Goal: Navigation & Orientation: Understand site structure

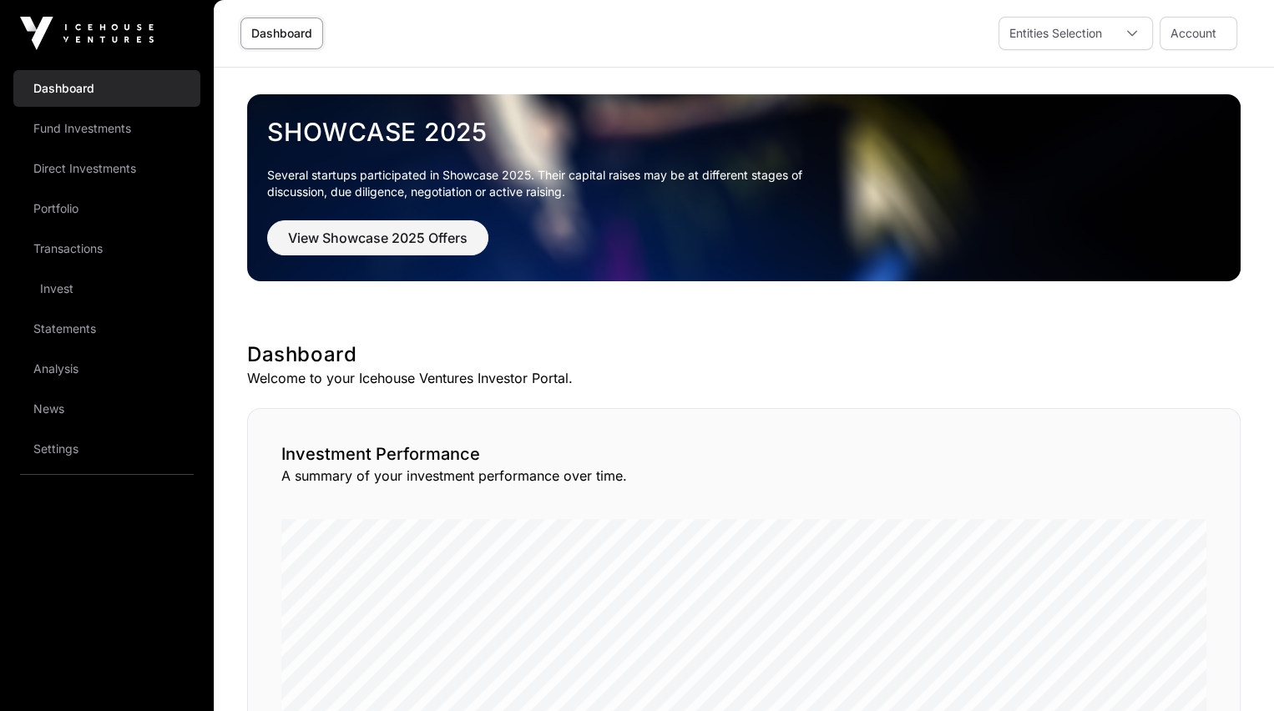
click at [51, 212] on link "Portfolio" at bounding box center [106, 208] width 187 height 37
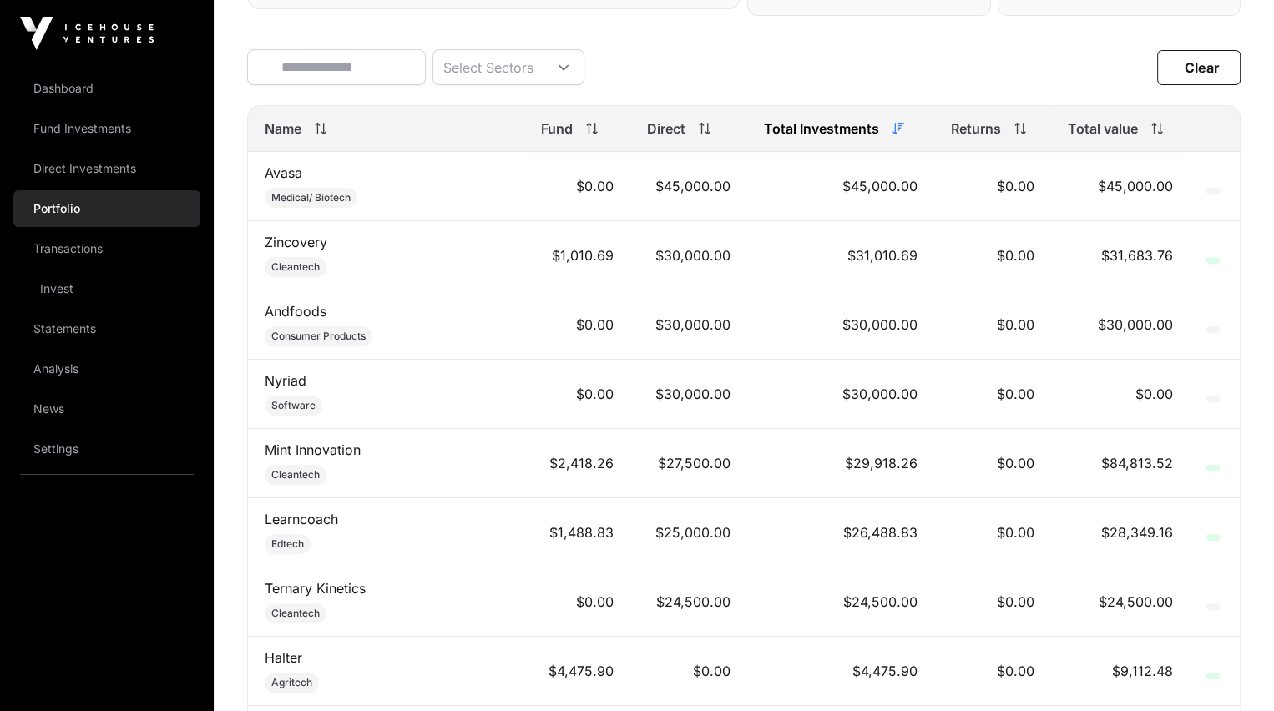
scroll to position [590, 0]
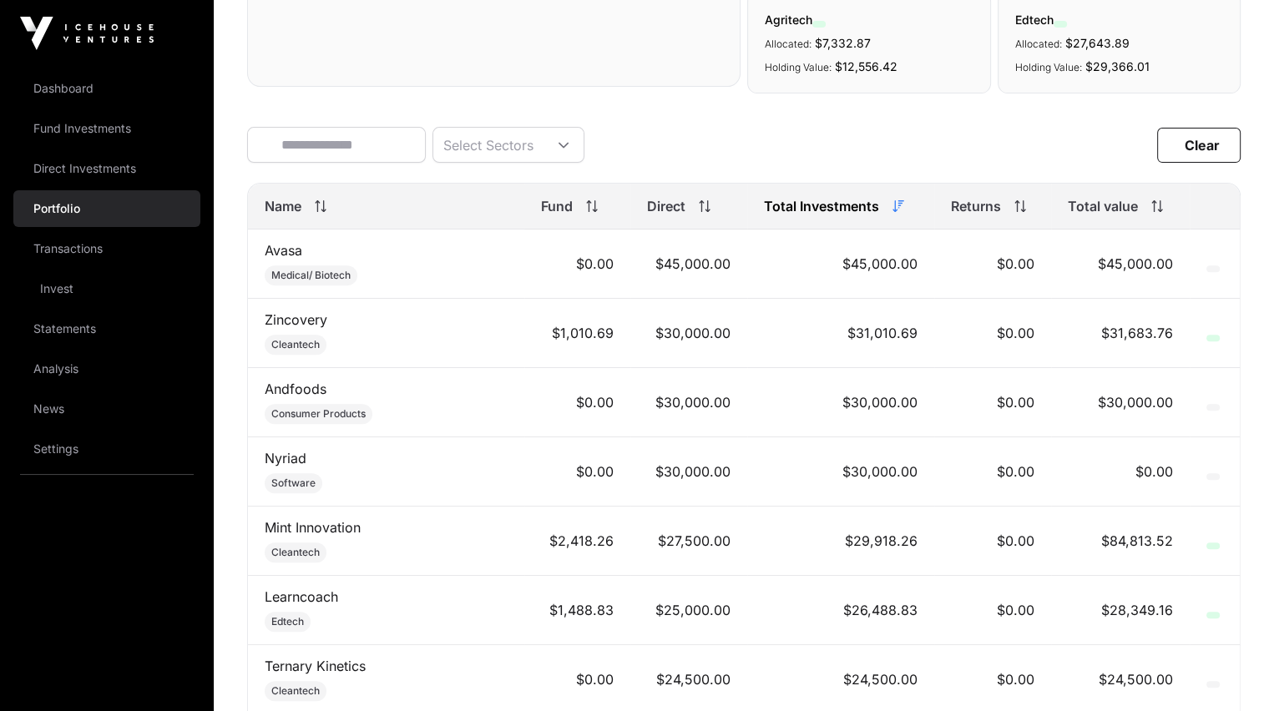
click at [275, 210] on span "Name" at bounding box center [283, 206] width 37 height 20
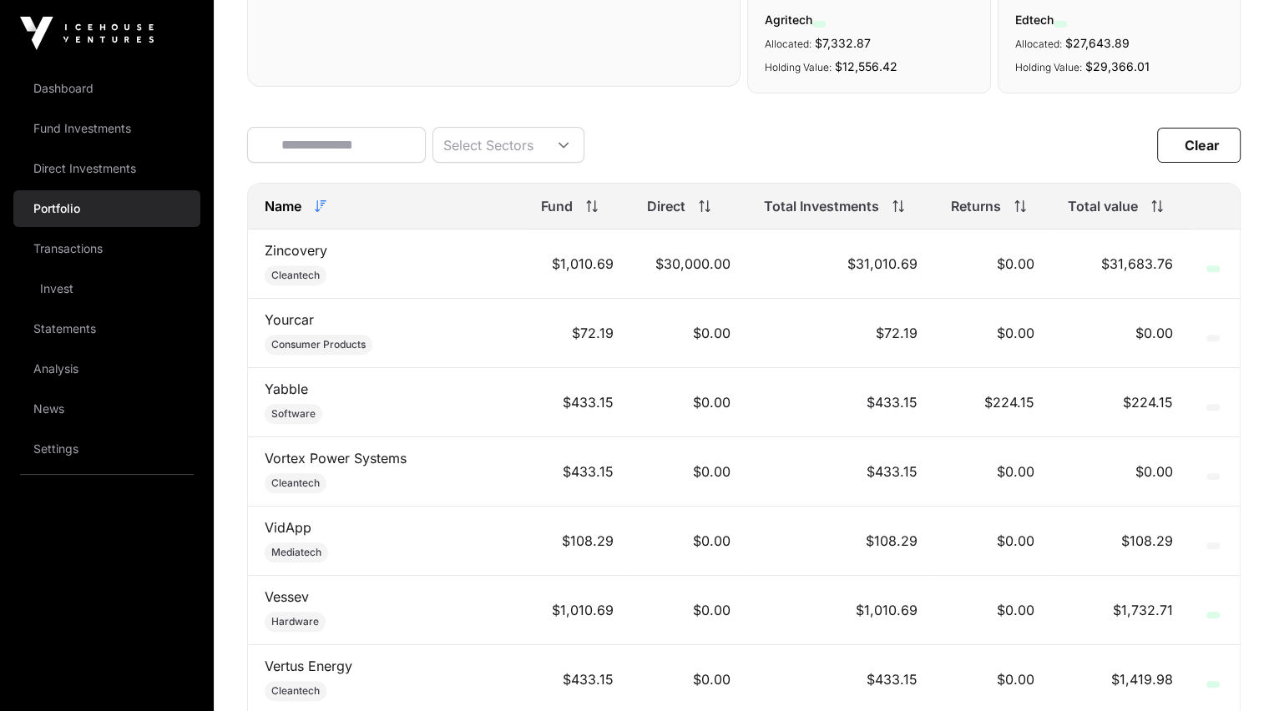
click at [38, 408] on link "News" at bounding box center [106, 409] width 187 height 37
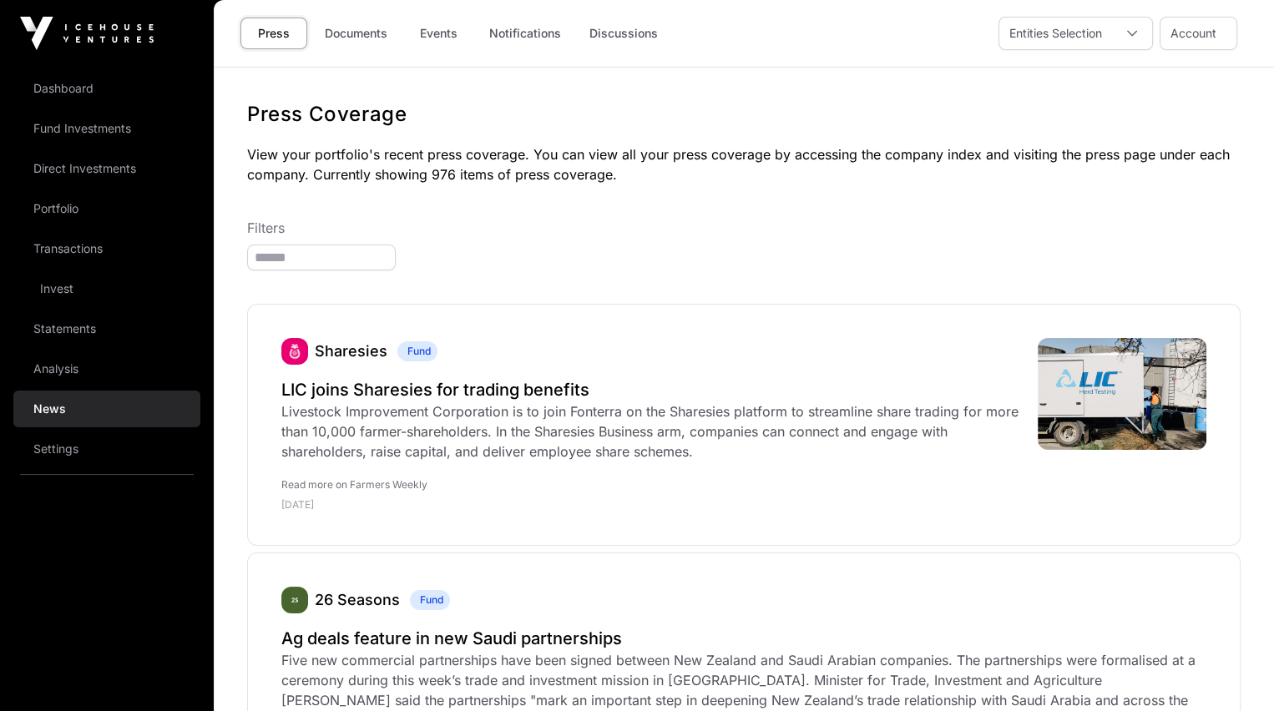
click at [53, 323] on link "Statements" at bounding box center [106, 329] width 187 height 37
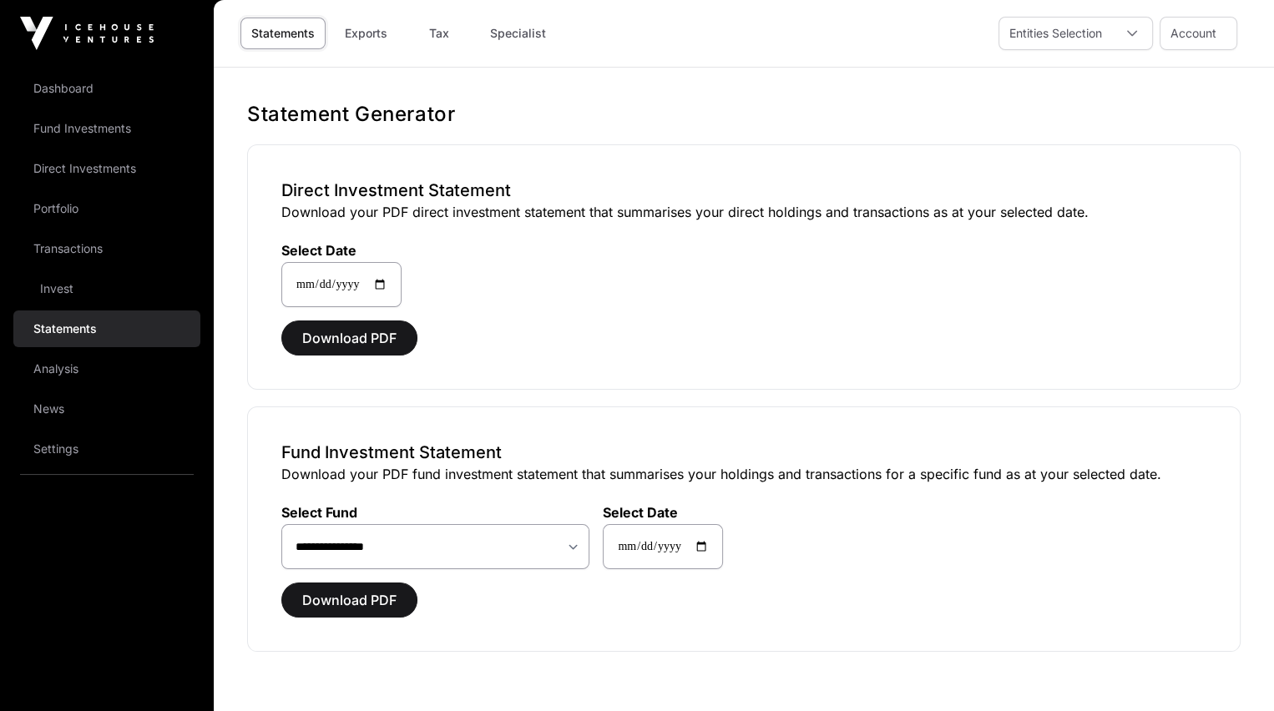
click at [76, 129] on link "Fund Investments" at bounding box center [106, 128] width 187 height 37
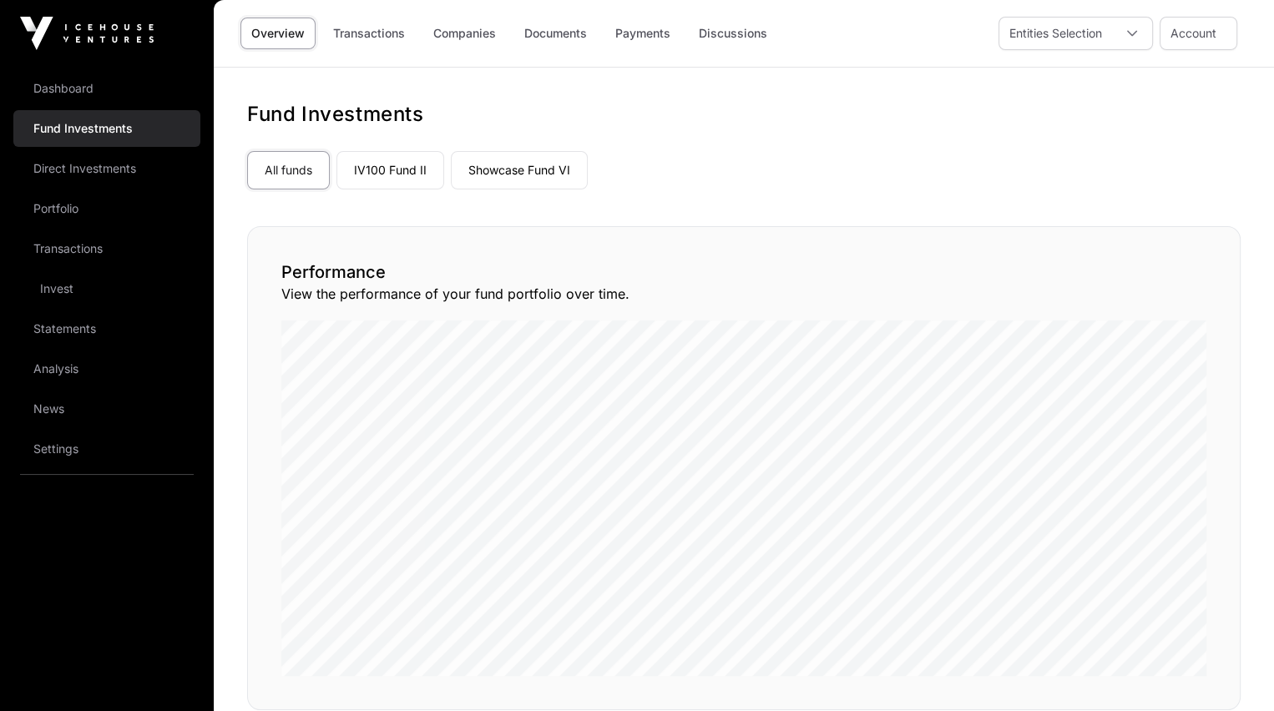
click at [453, 32] on link "Companies" at bounding box center [465, 34] width 84 height 32
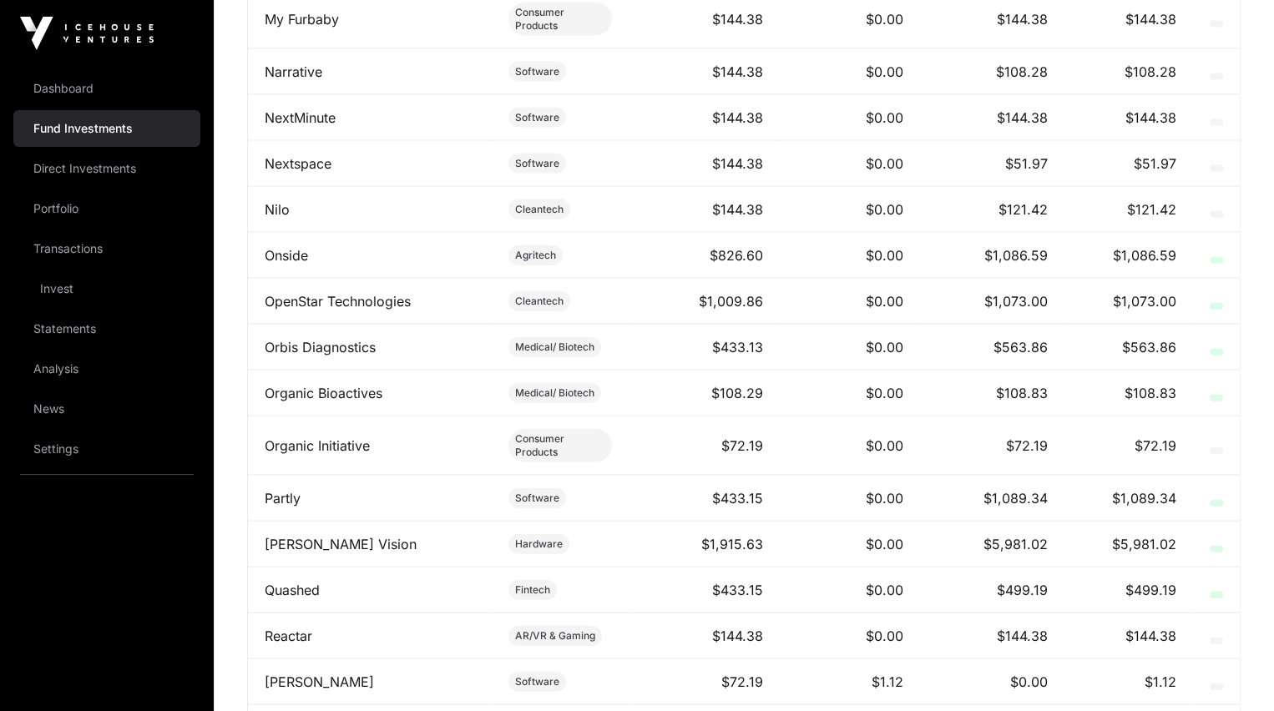
scroll to position [3665, 0]
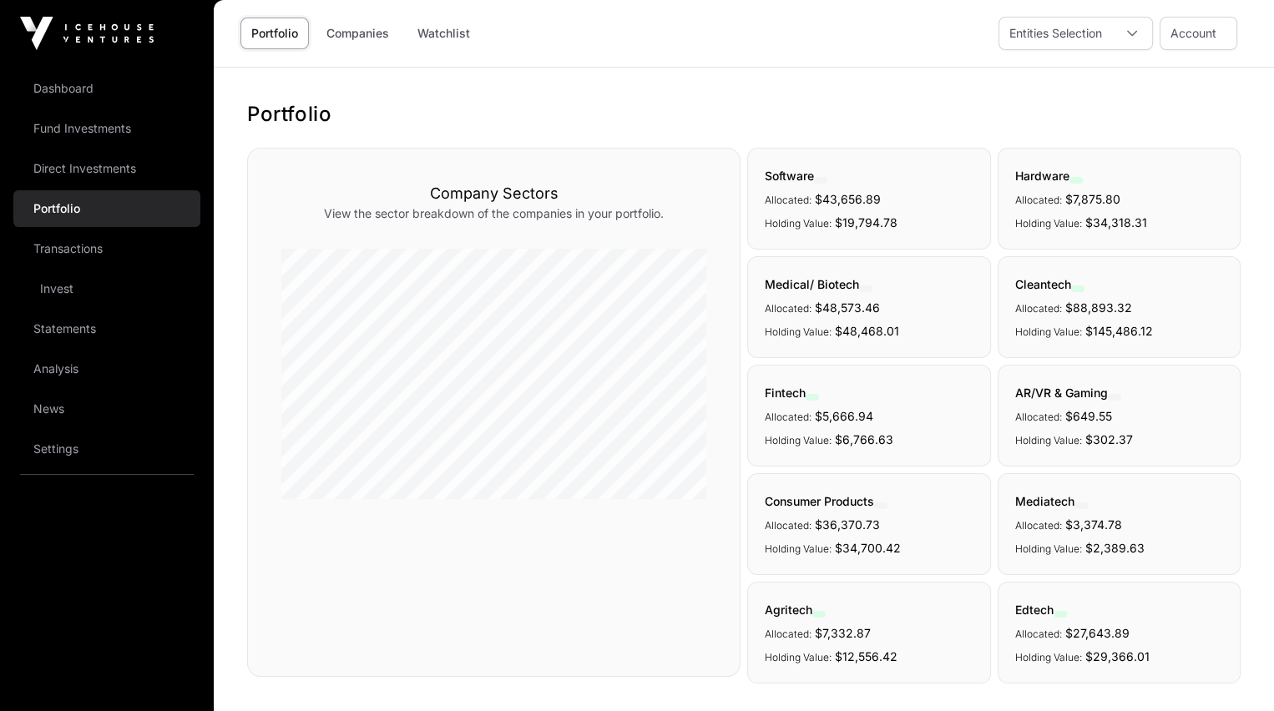
scroll to position [590, 0]
